Goal: Obtain resource: Download file/media

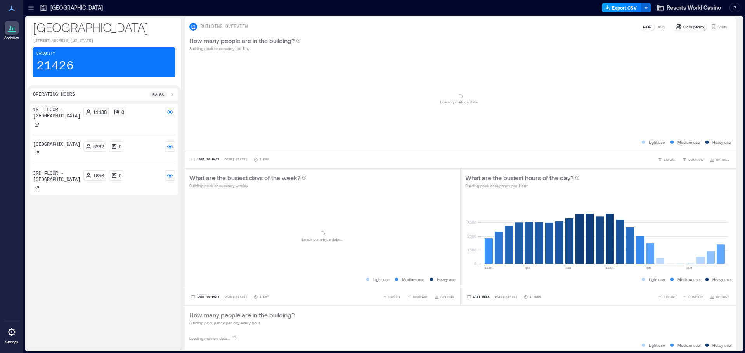
click at [636, 8] on button "Export CSV" at bounding box center [622, 7] width 40 height 9
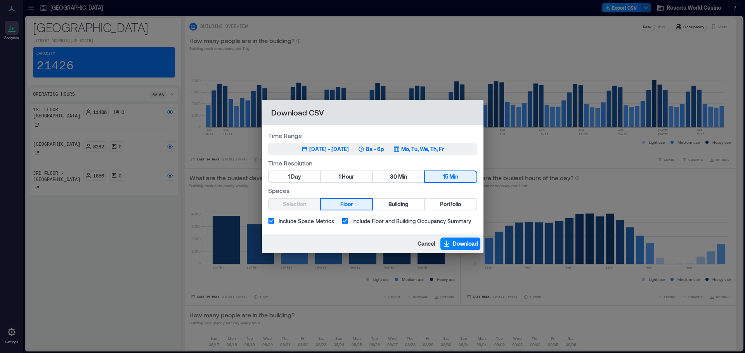
click at [412, 146] on div "Mo, Tu, We, Th, Fr" at bounding box center [418, 149] width 50 height 8
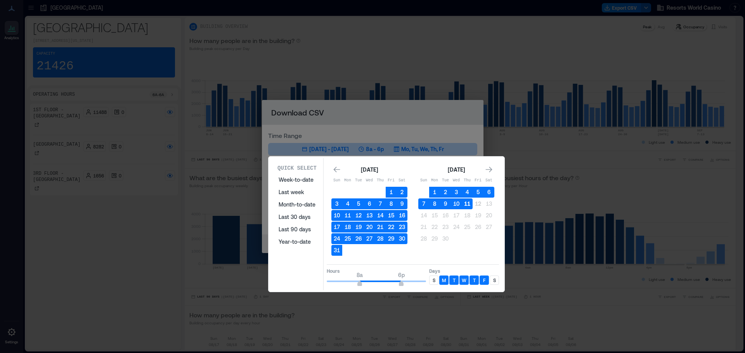
click at [468, 206] on button "11" at bounding box center [467, 204] width 11 height 11
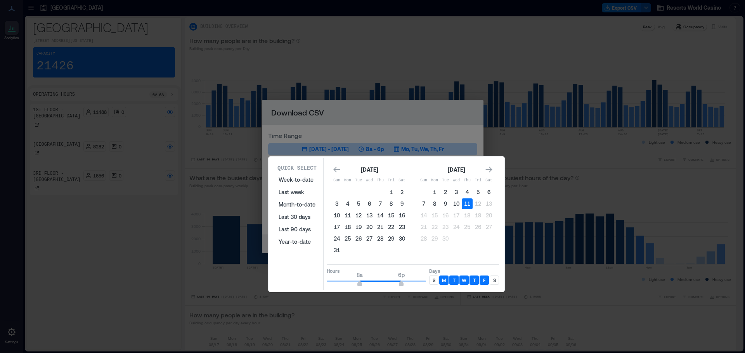
click at [491, 282] on div "S" at bounding box center [494, 280] width 9 height 9
click at [436, 284] on div "S" at bounding box center [433, 280] width 9 height 9
type input "**"
drag, startPoint x: 403, startPoint y: 285, endPoint x: 438, endPoint y: 282, distance: 35.1
click at [438, 282] on div "Hours 8a 12a Days S M T W T F S" at bounding box center [413, 276] width 172 height 23
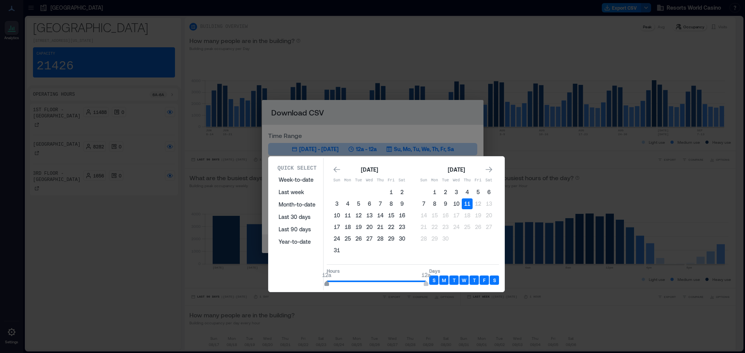
type input "*"
drag, startPoint x: 360, startPoint y: 285, endPoint x: 310, endPoint y: 284, distance: 50.0
click at [310, 284] on div "Quick Select Week-to-date Last week Month-to-date Last 30 days Last 90 days Yea…" at bounding box center [386, 224] width 231 height 132
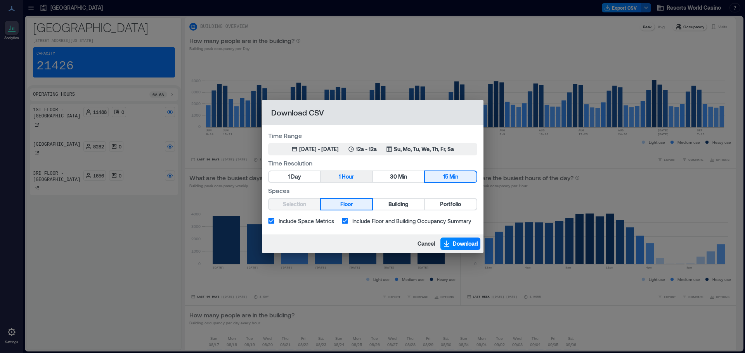
click at [347, 175] on span "Hour" at bounding box center [348, 177] width 12 height 10
click at [455, 196] on div "Spaces Selection Floor Building Portfolio" at bounding box center [372, 198] width 209 height 24
click at [456, 204] on span "Portfolio" at bounding box center [450, 205] width 21 height 10
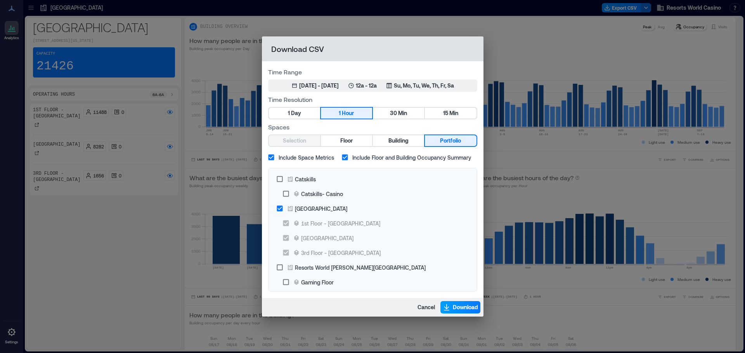
click at [456, 306] on span "Download" at bounding box center [465, 308] width 25 height 8
